Goal: Use online tool/utility

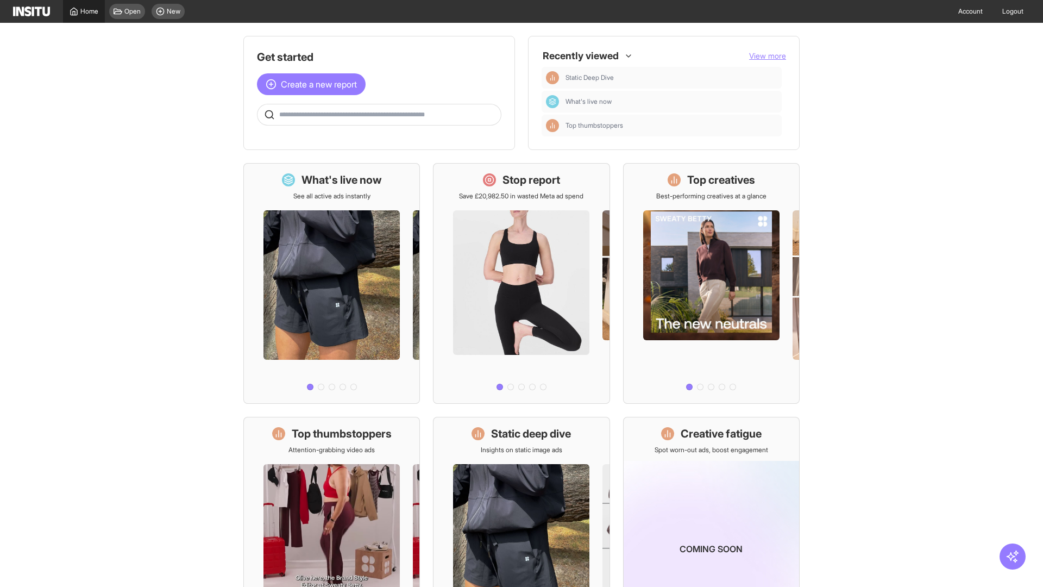
click at [84, 11] on span "Home" at bounding box center [89, 11] width 18 height 9
click at [314, 78] on span "Create a new report" at bounding box center [319, 84] width 76 height 13
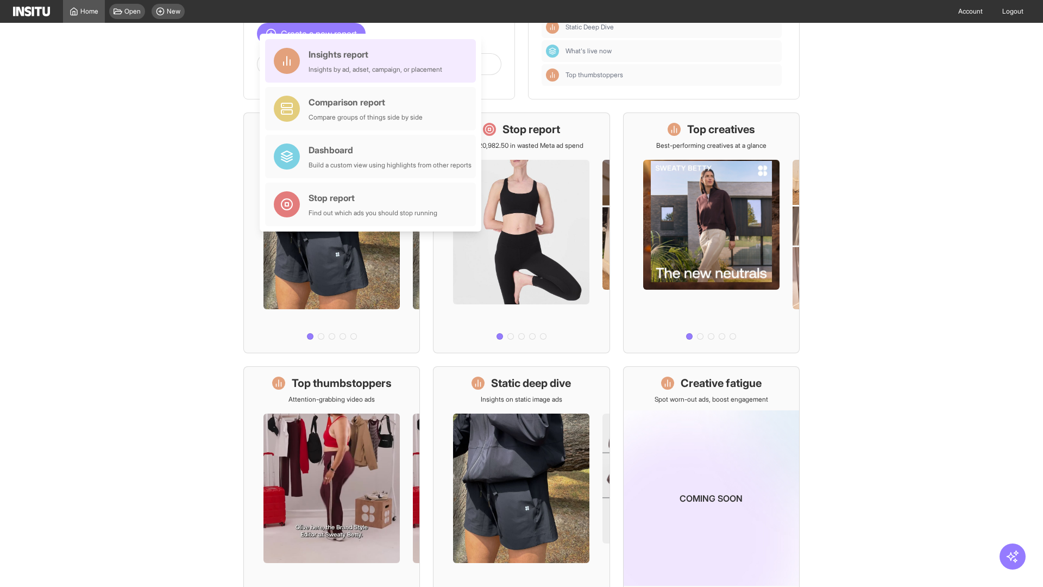
click at [373, 61] on div "Insights report Insights by ad, adset, campaign, or placement" at bounding box center [375, 61] width 134 height 26
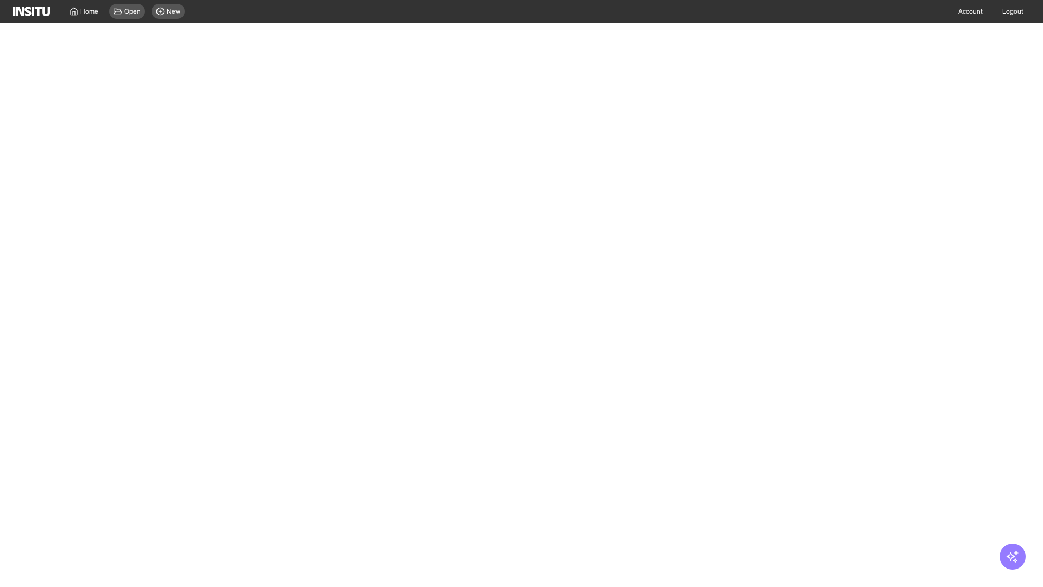
select select "**"
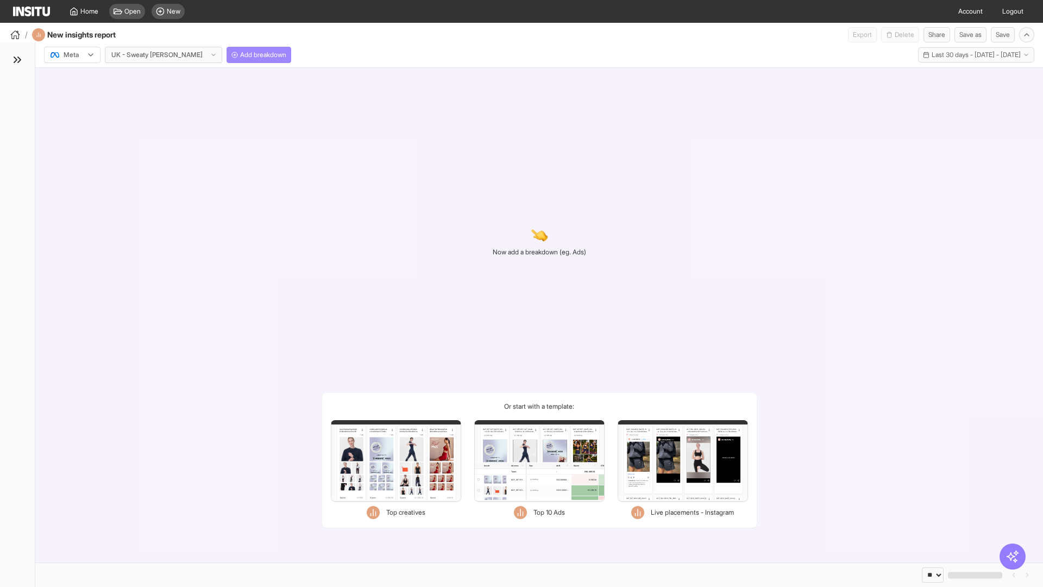
click at [240, 55] on span "Add breakdown" at bounding box center [263, 55] width 46 height 9
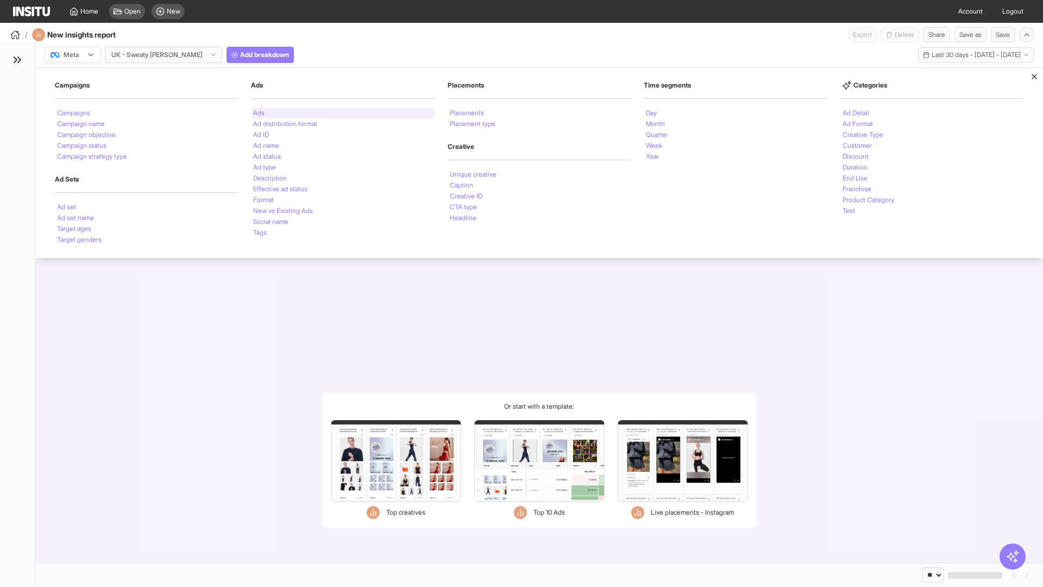
click at [259, 113] on li "Ads" at bounding box center [258, 113] width 11 height 7
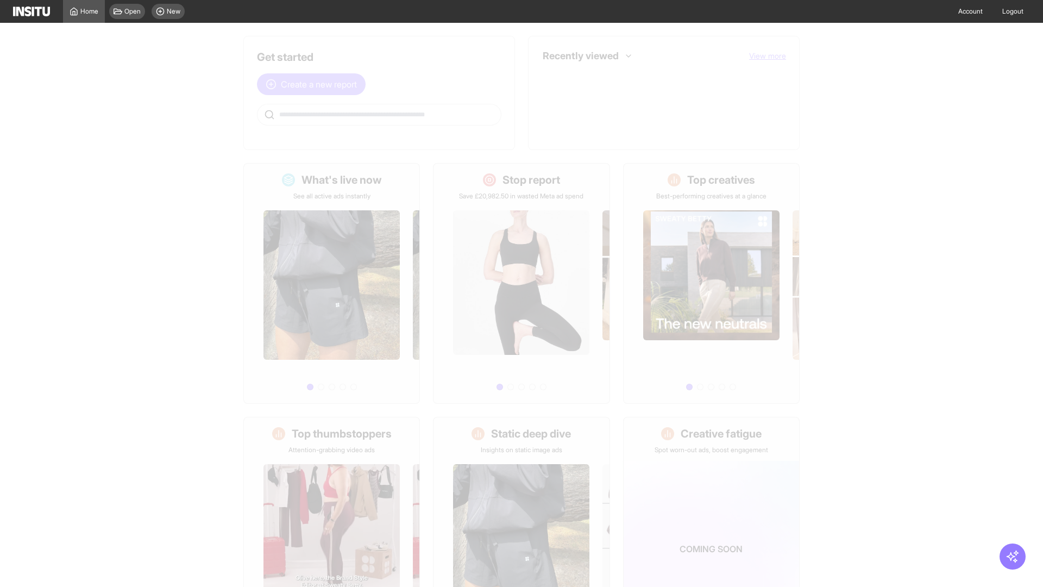
click at [314, 84] on span "Create a new report" at bounding box center [319, 84] width 76 height 13
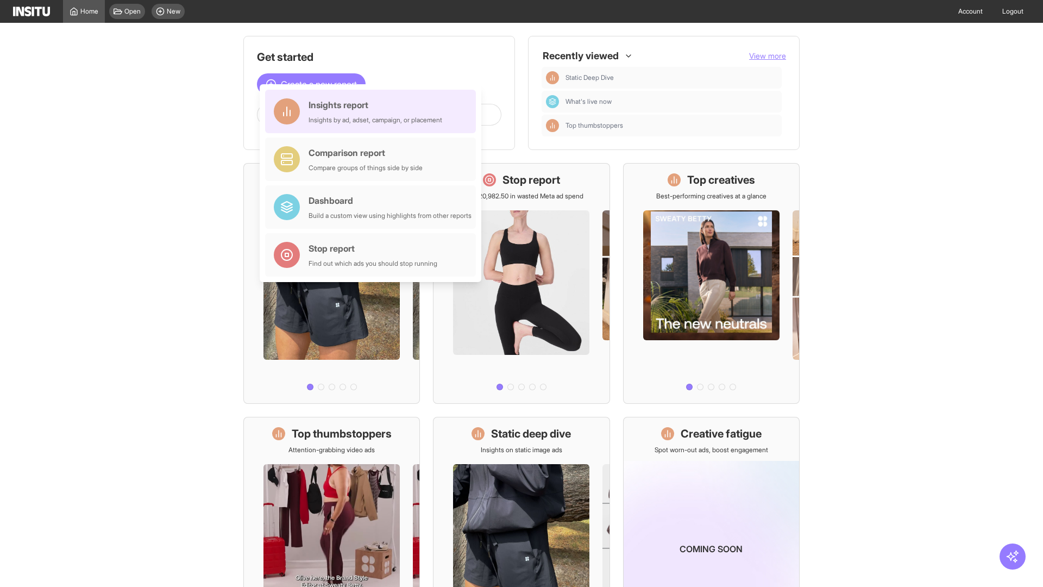
click at [373, 111] on div "Insights report Insights by ad, adset, campaign, or placement" at bounding box center [375, 111] width 134 height 26
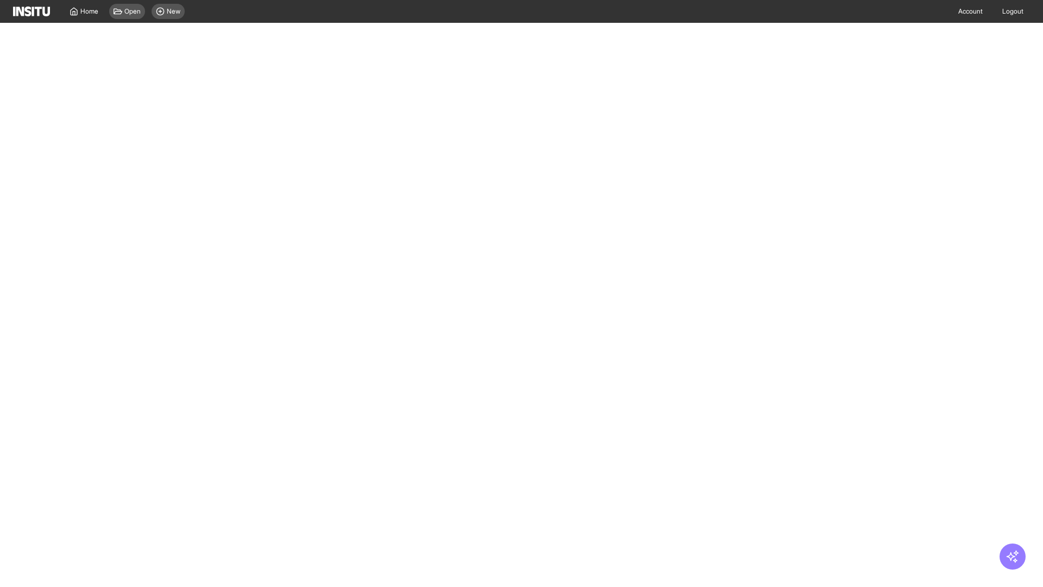
select select "**"
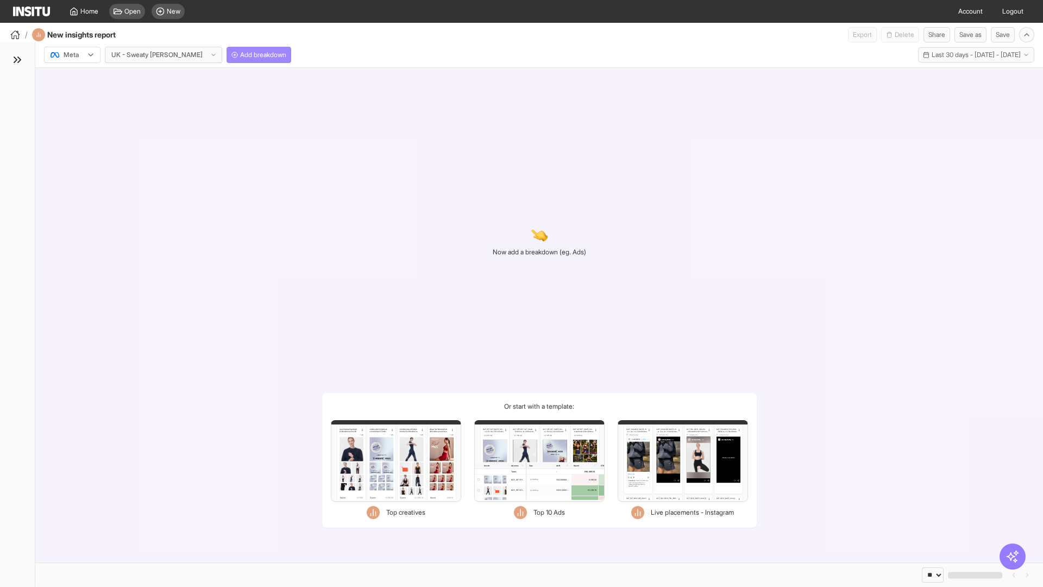
click at [240, 55] on span "Add breakdown" at bounding box center [263, 55] width 46 height 9
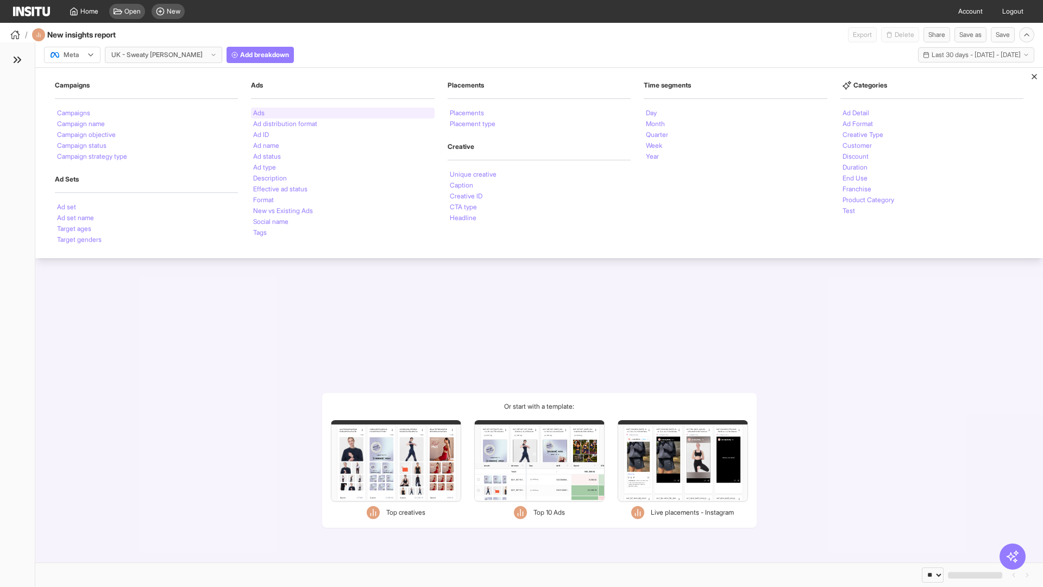
click at [259, 113] on li "Ads" at bounding box center [258, 113] width 11 height 7
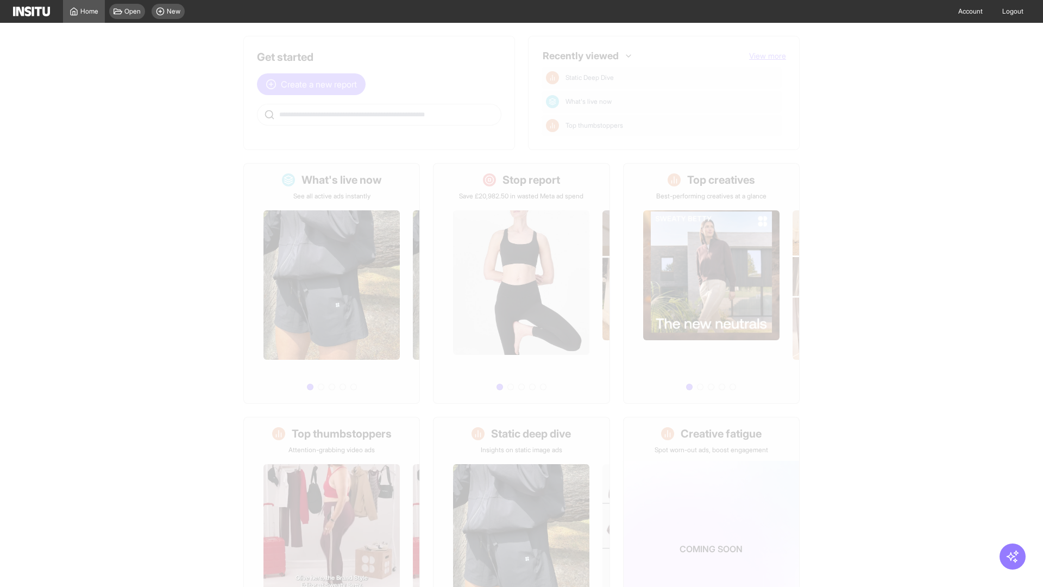
click at [314, 84] on span "Create a new report" at bounding box center [319, 84] width 76 height 13
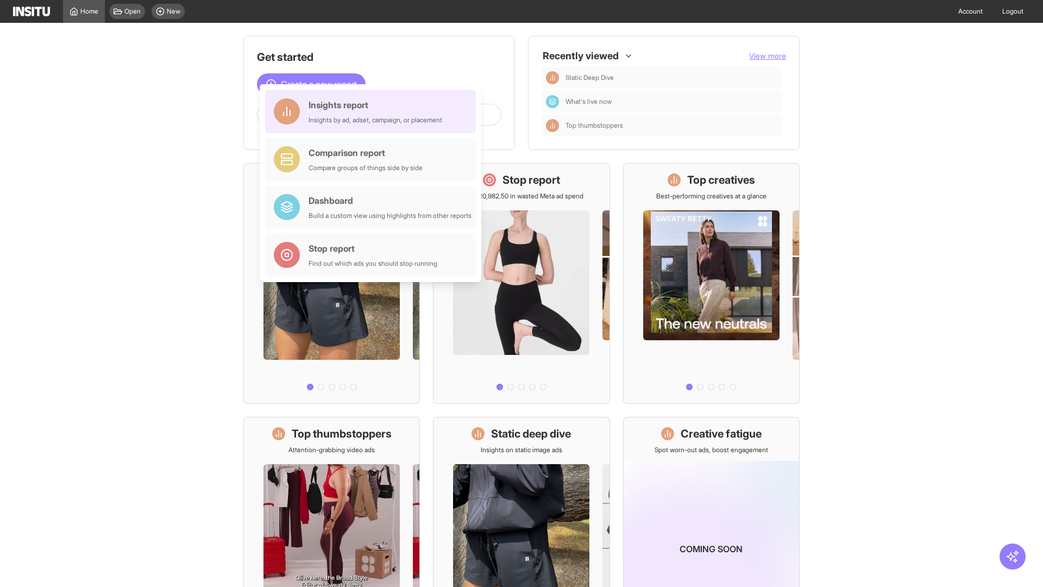
click at [373, 111] on div "Insights report Insights by ad, adset, campaign, or placement" at bounding box center [375, 111] width 134 height 26
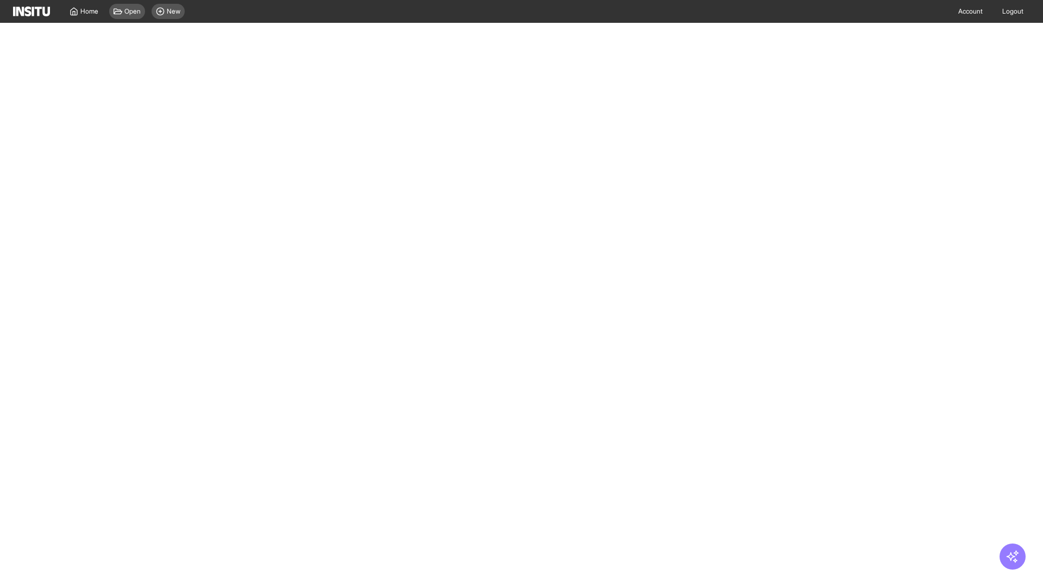
select select "**"
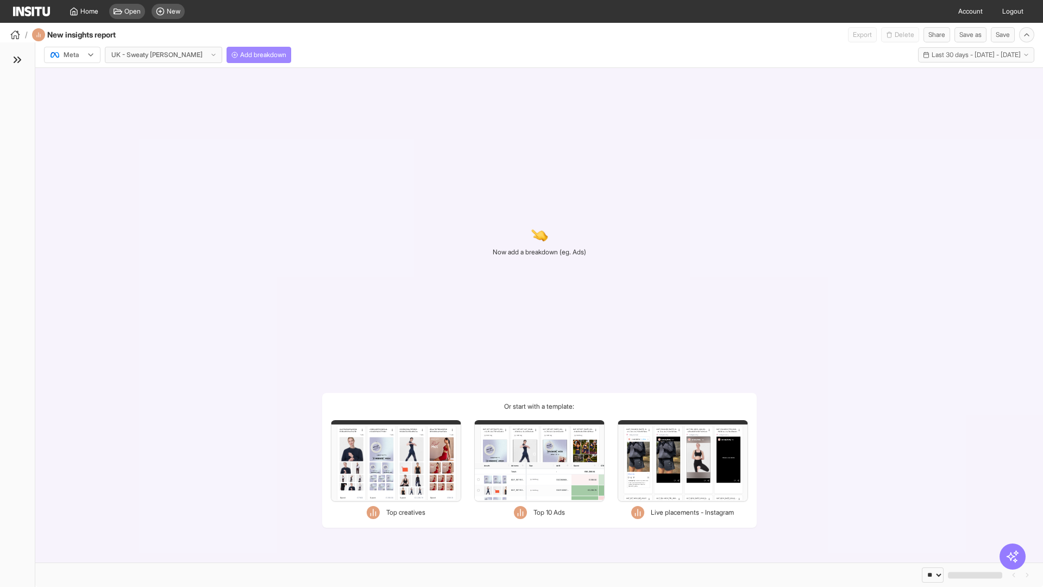
click at [240, 55] on span "Add breakdown" at bounding box center [263, 55] width 46 height 9
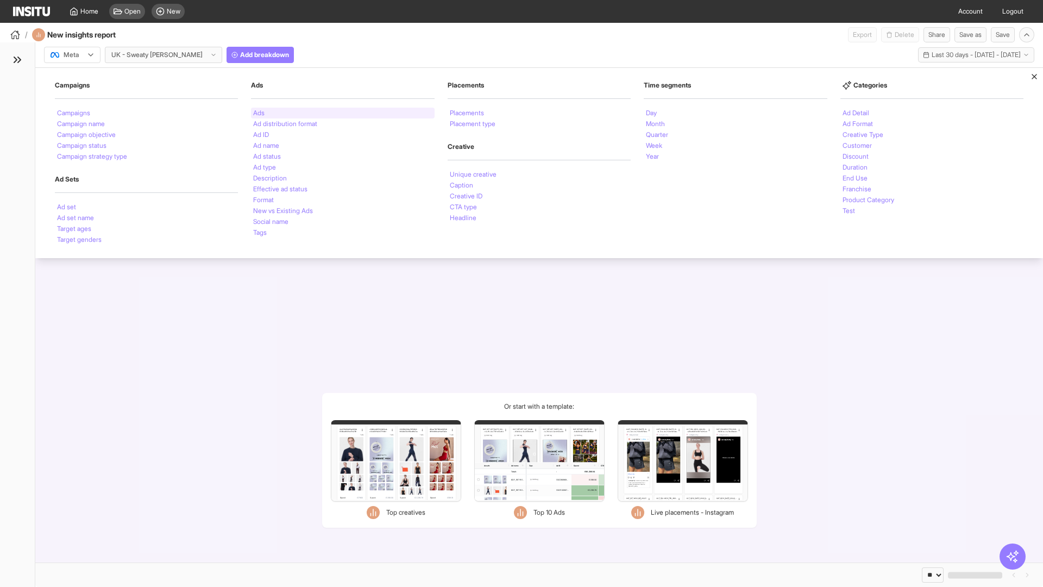
click at [259, 113] on li "Ads" at bounding box center [258, 113] width 11 height 7
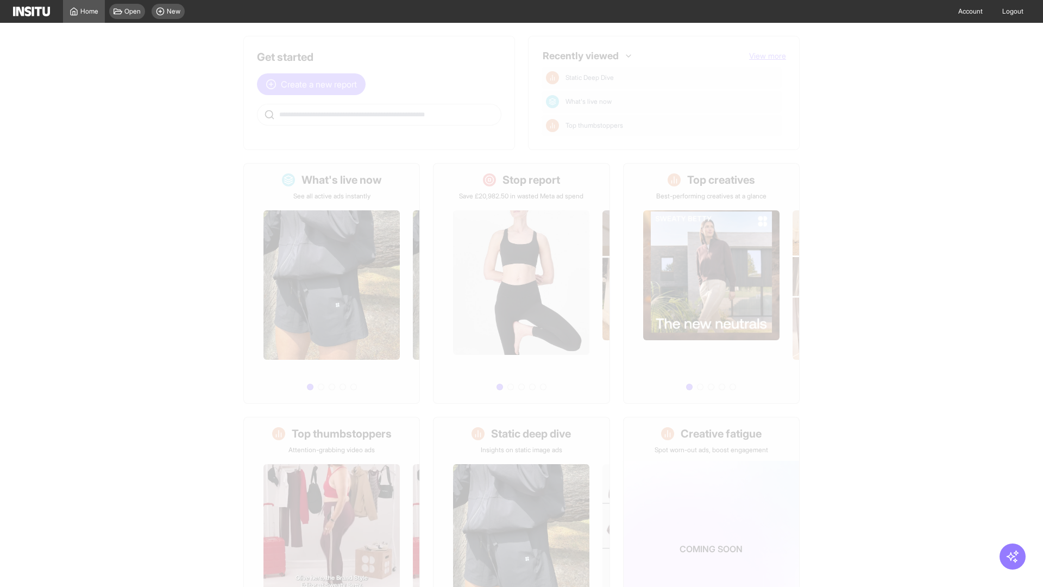
click at [314, 84] on span "Create a new report" at bounding box center [319, 84] width 76 height 13
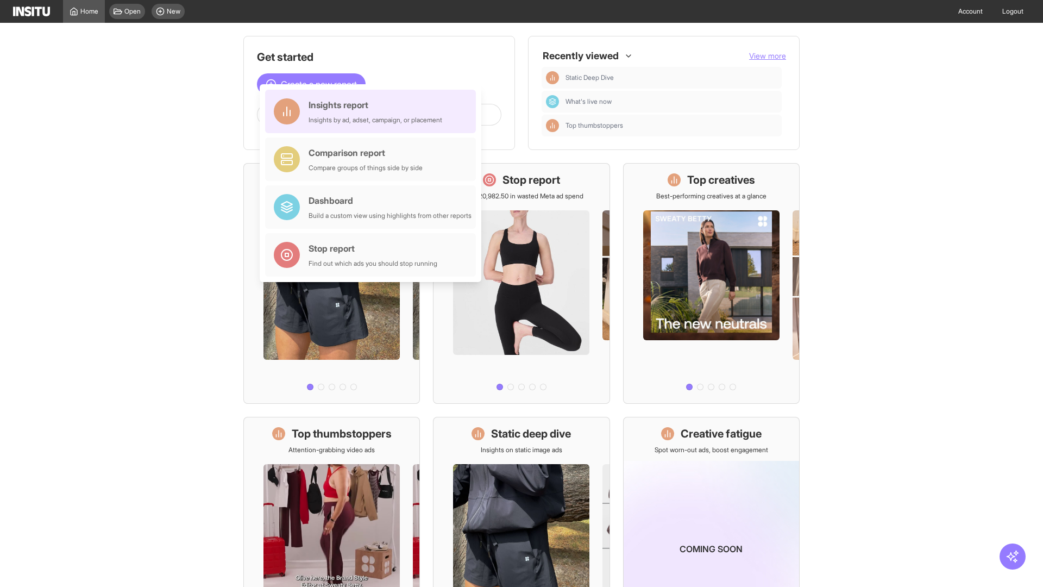
click at [373, 111] on div "Insights report Insights by ad, adset, campaign, or placement" at bounding box center [375, 111] width 134 height 26
